Goal: Transaction & Acquisition: Purchase product/service

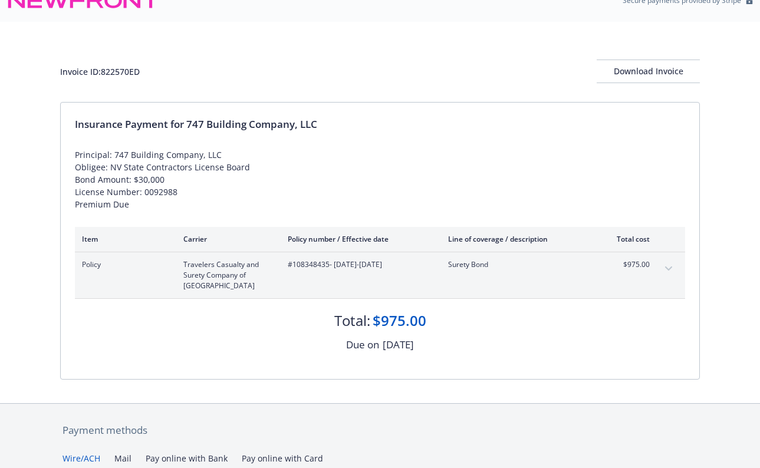
scroll to position [199, 0]
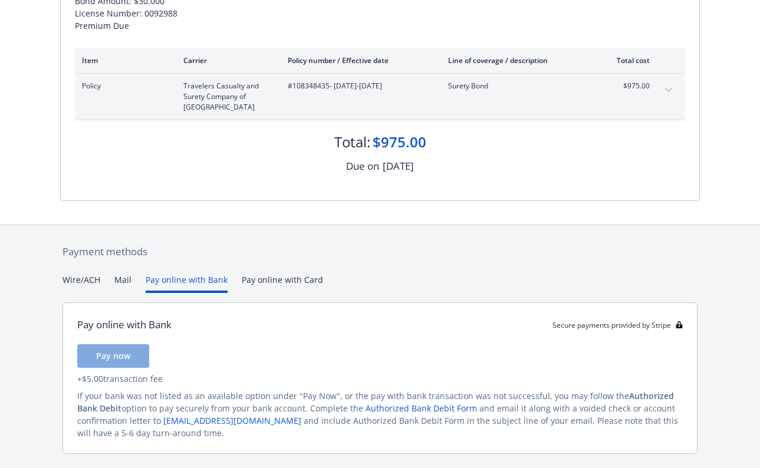
click at [183, 274] on button "Pay online with Bank" at bounding box center [187, 283] width 82 height 19
click at [121, 360] on span "Pay now" at bounding box center [113, 355] width 34 height 11
click at [301, 278] on div "Payment methods Wire/ACH Mail Pay online with Bank Pay online with Card Pay onl…" at bounding box center [380, 362] width 640 height 275
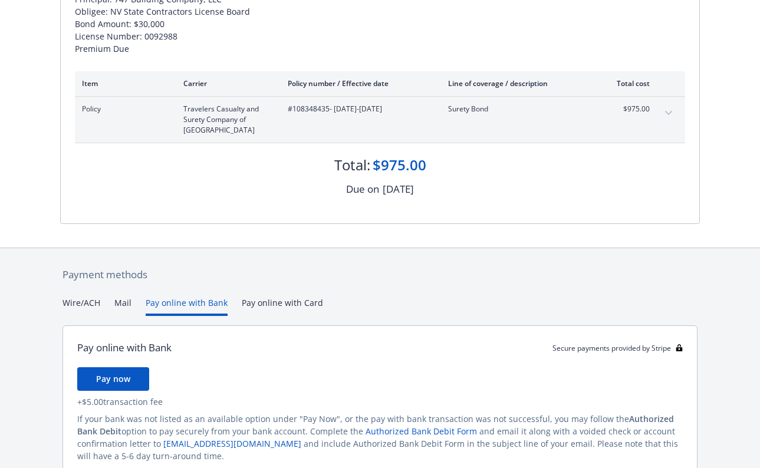
click at [203, 303] on button "Pay online with Bank" at bounding box center [187, 306] width 82 height 19
click at [131, 377] on button "Pay now" at bounding box center [113, 379] width 72 height 24
click at [84, 297] on button "Wire/ACH" at bounding box center [81, 306] width 38 height 19
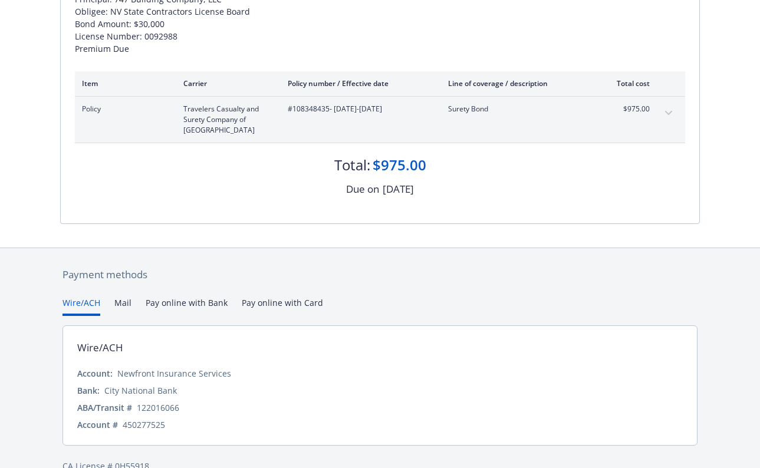
scroll to position [199, 0]
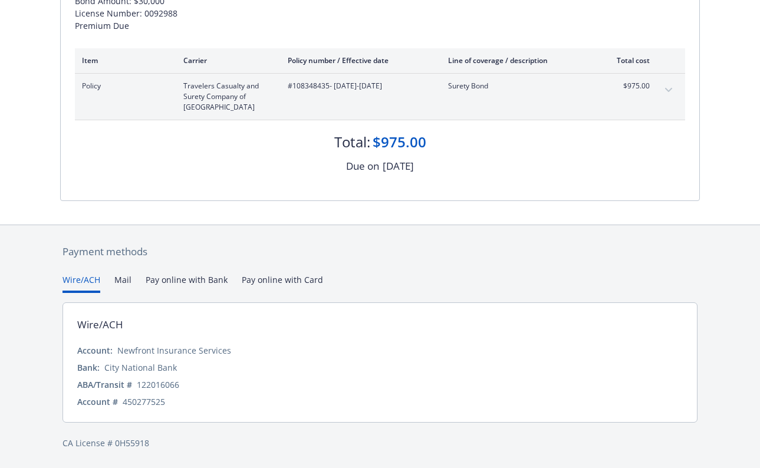
click at [195, 277] on button "Pay online with Bank" at bounding box center [187, 283] width 82 height 19
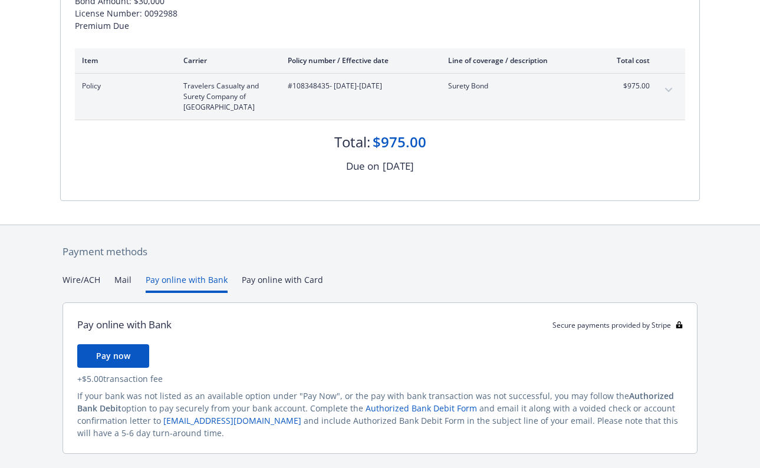
scroll to position [221, 0]
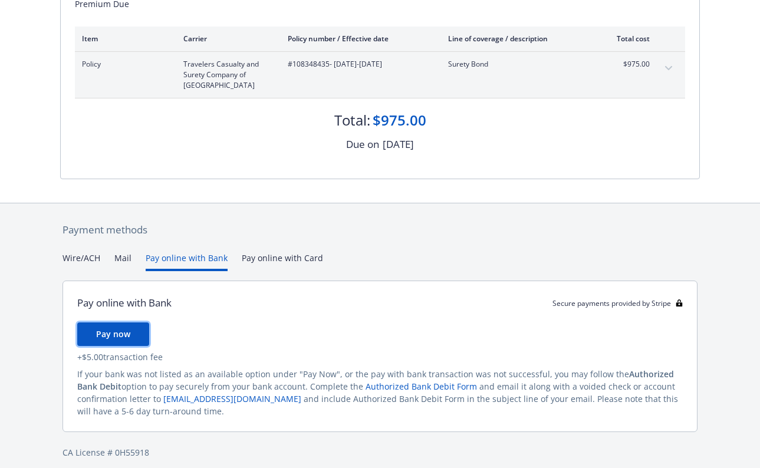
click at [143, 326] on button "Pay now" at bounding box center [113, 334] width 72 height 24
click at [84, 261] on div "Payment methods Wire/ACH Mail Pay online with Bank Pay online with Card Pay onl…" at bounding box center [380, 340] width 640 height 275
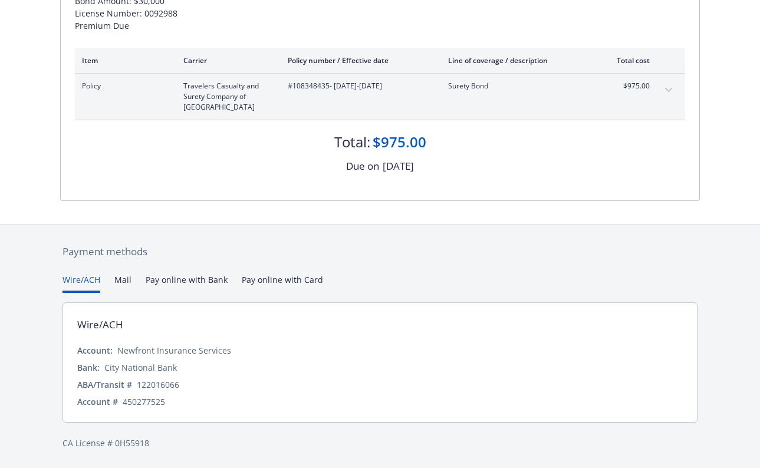
scroll to position [199, 0]
click at [115, 285] on button "Mail" at bounding box center [122, 283] width 17 height 19
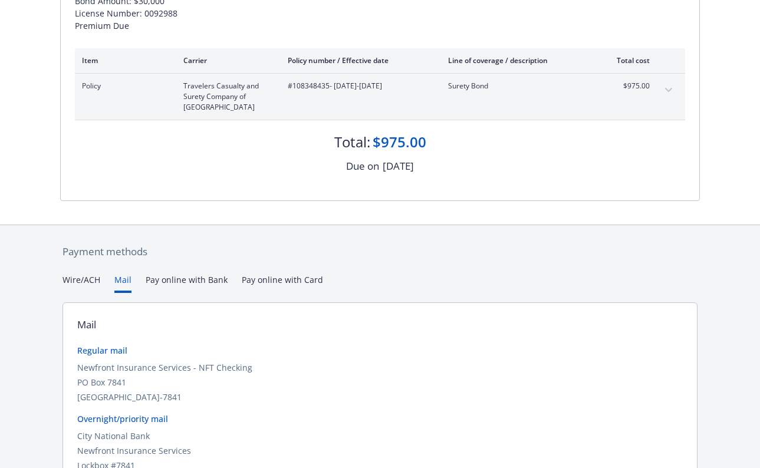
click at [193, 282] on button "Pay online with Bank" at bounding box center [187, 283] width 82 height 19
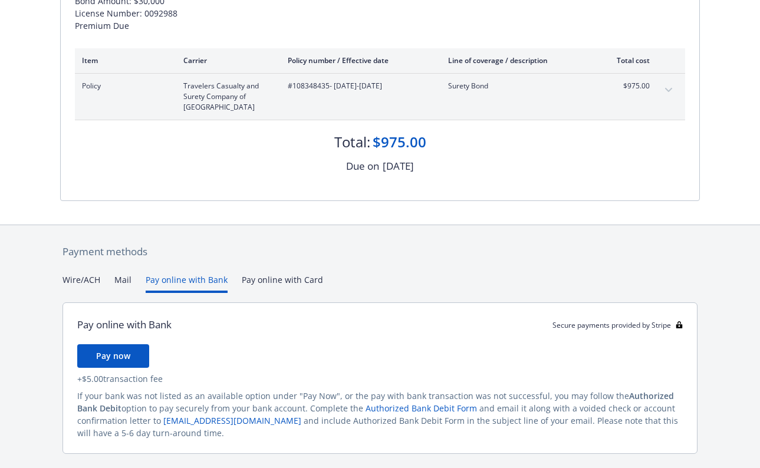
click at [285, 281] on div "Payment methods Wire/ACH Mail Pay online with Bank Pay online with Card Pay onl…" at bounding box center [380, 362] width 640 height 275
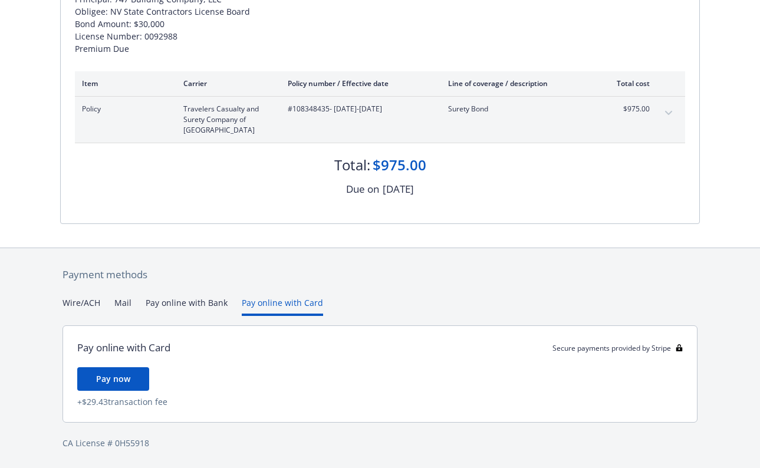
click at [175, 307] on button "Pay online with Bank" at bounding box center [187, 306] width 82 height 19
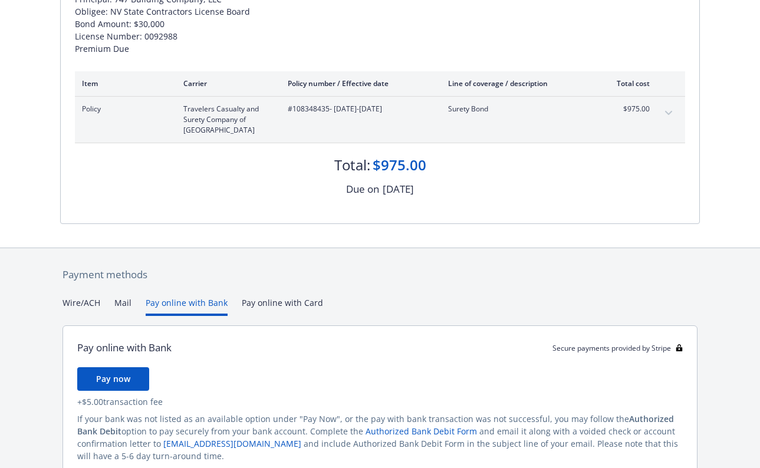
click at [124, 368] on button "Pay now" at bounding box center [113, 379] width 72 height 24
click at [269, 314] on button "Pay online with Card" at bounding box center [282, 306] width 81 height 19
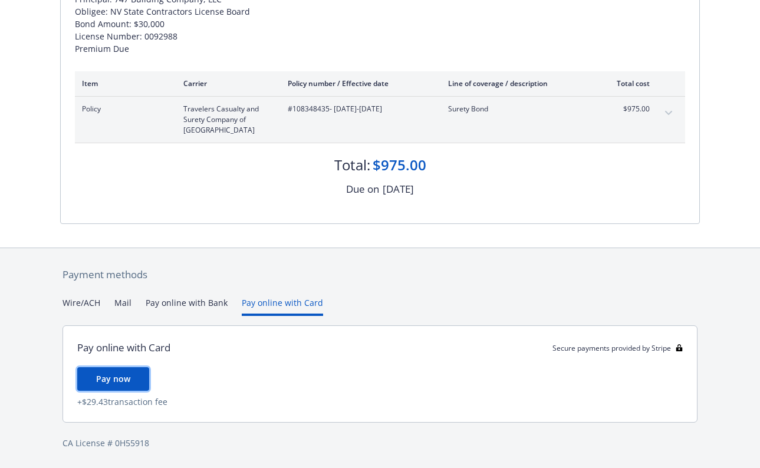
click at [144, 372] on button "Pay now" at bounding box center [113, 379] width 72 height 24
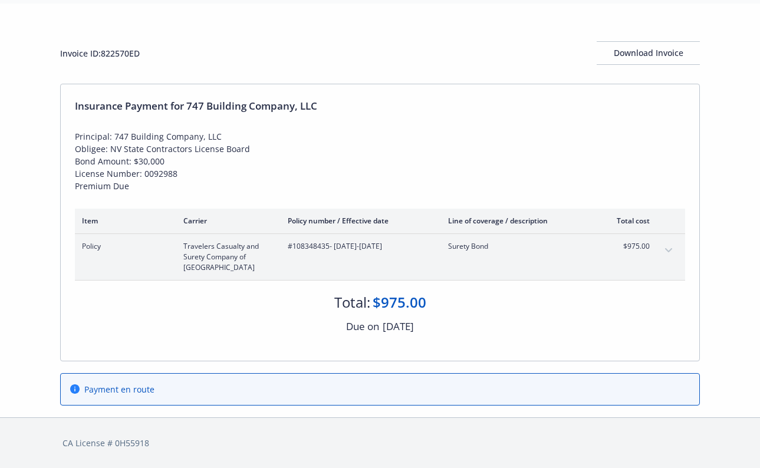
scroll to position [38, 0]
